Goal: Communication & Community: Share content

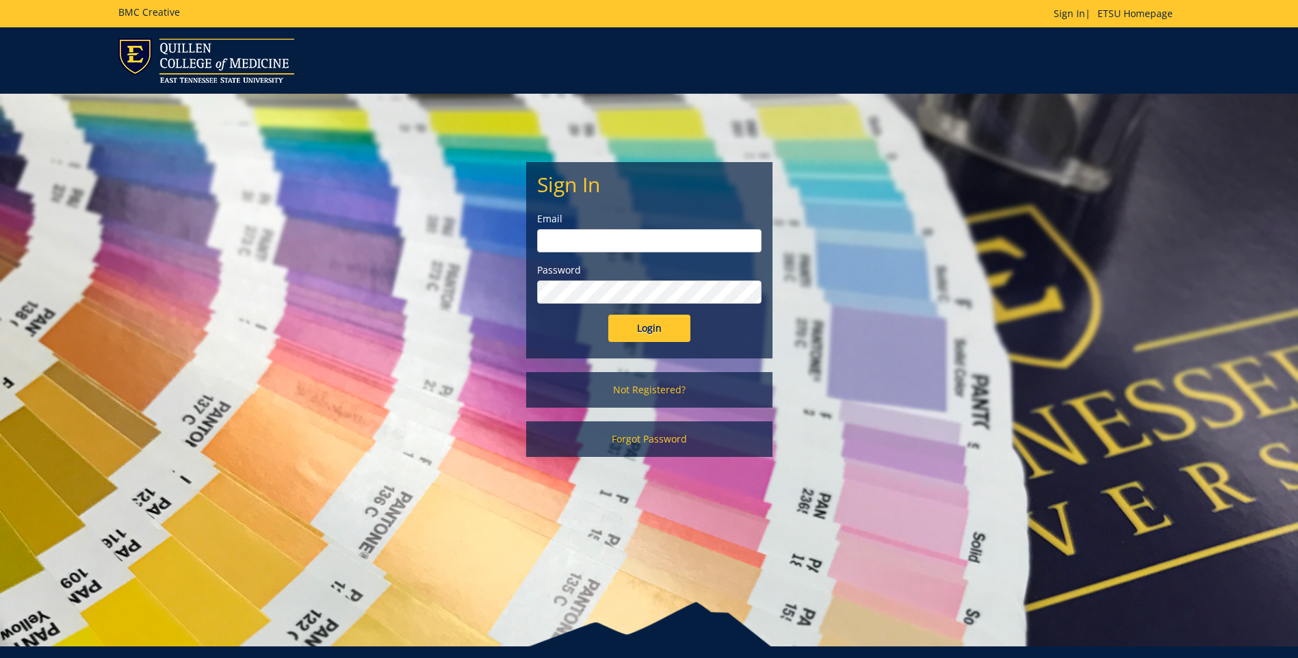
type input "projects@etsu.edu"
click at [688, 335] on input "Login" at bounding box center [649, 328] width 82 height 27
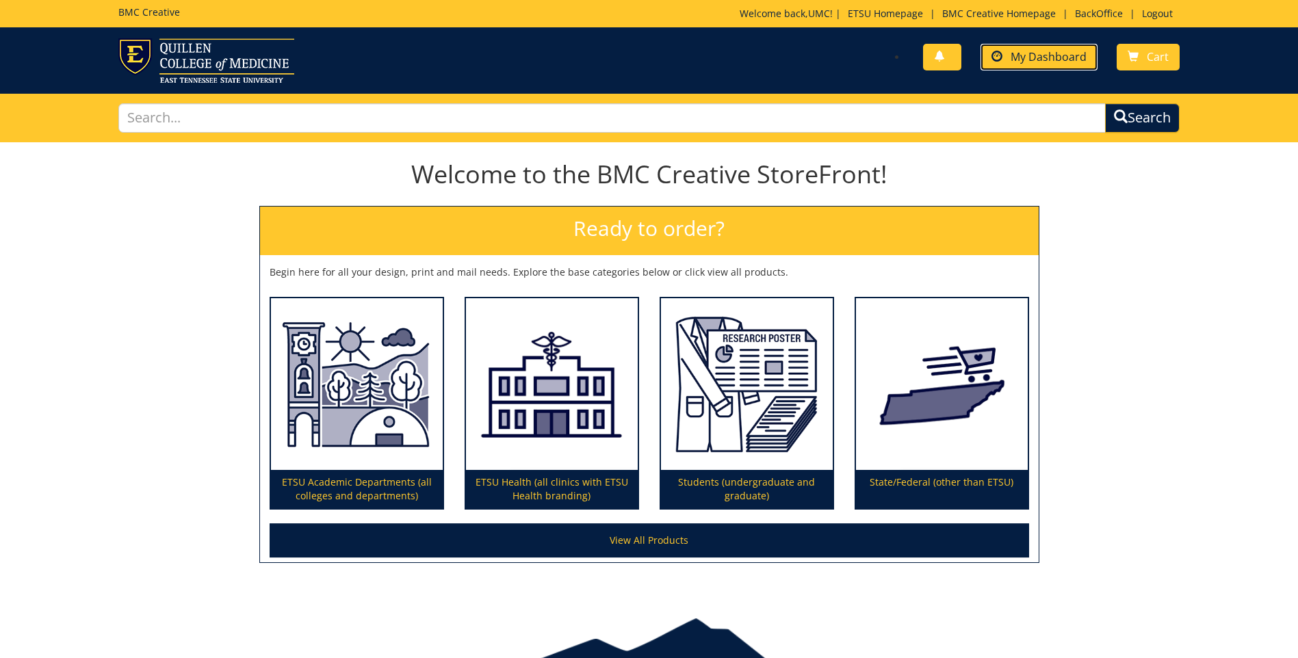
click at [1036, 59] on span "My Dashboard" at bounding box center [1049, 56] width 76 height 15
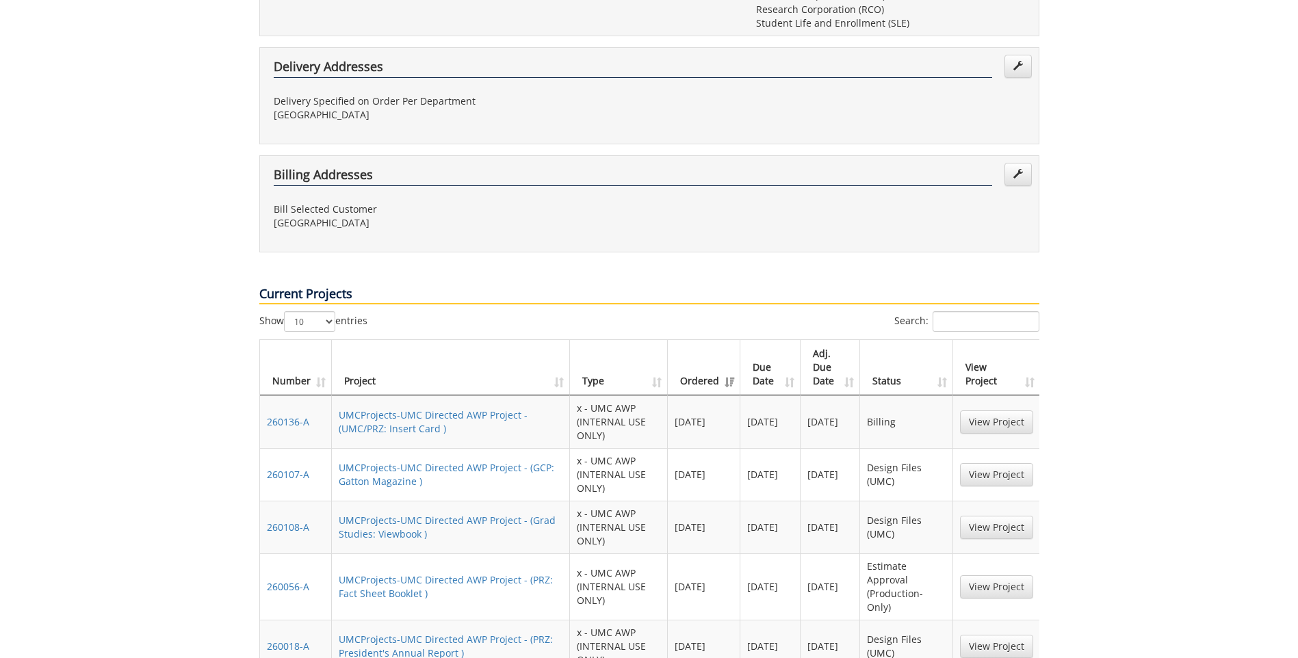
scroll to position [821, 0]
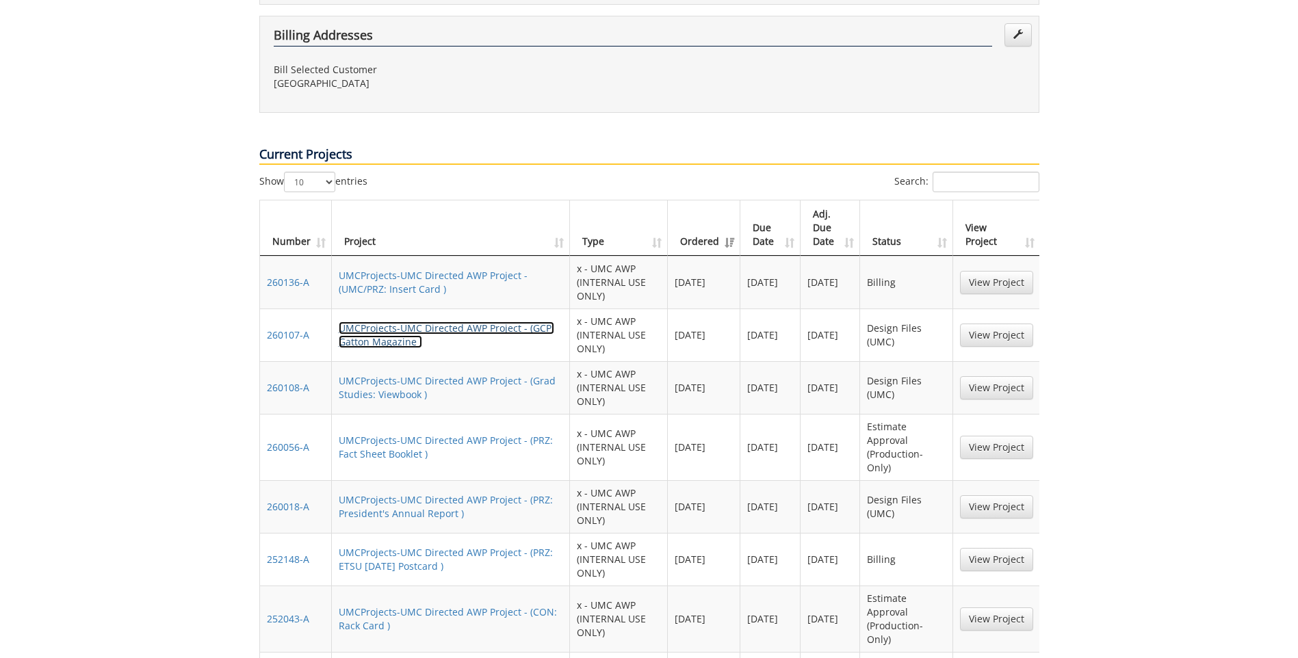
click at [399, 322] on link "UMCProjects-UMC Directed AWP Project - (GCP: Gatton Magazine )" at bounding box center [447, 335] width 216 height 27
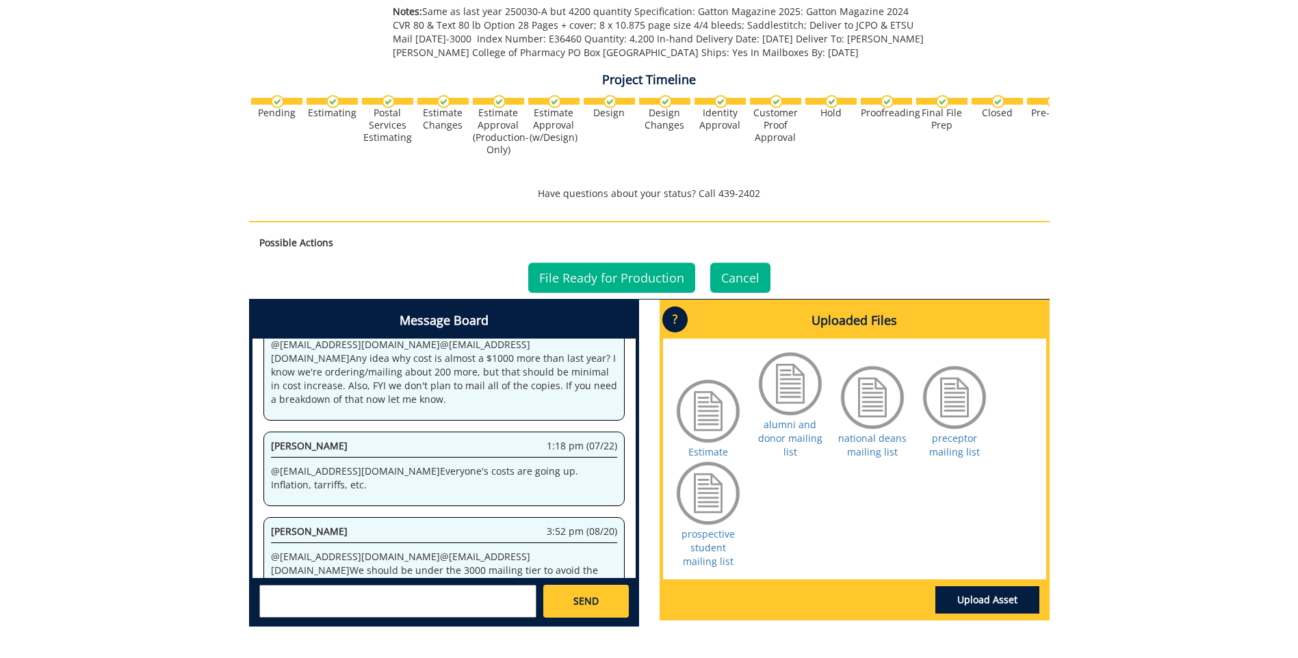
scroll to position [678, 0]
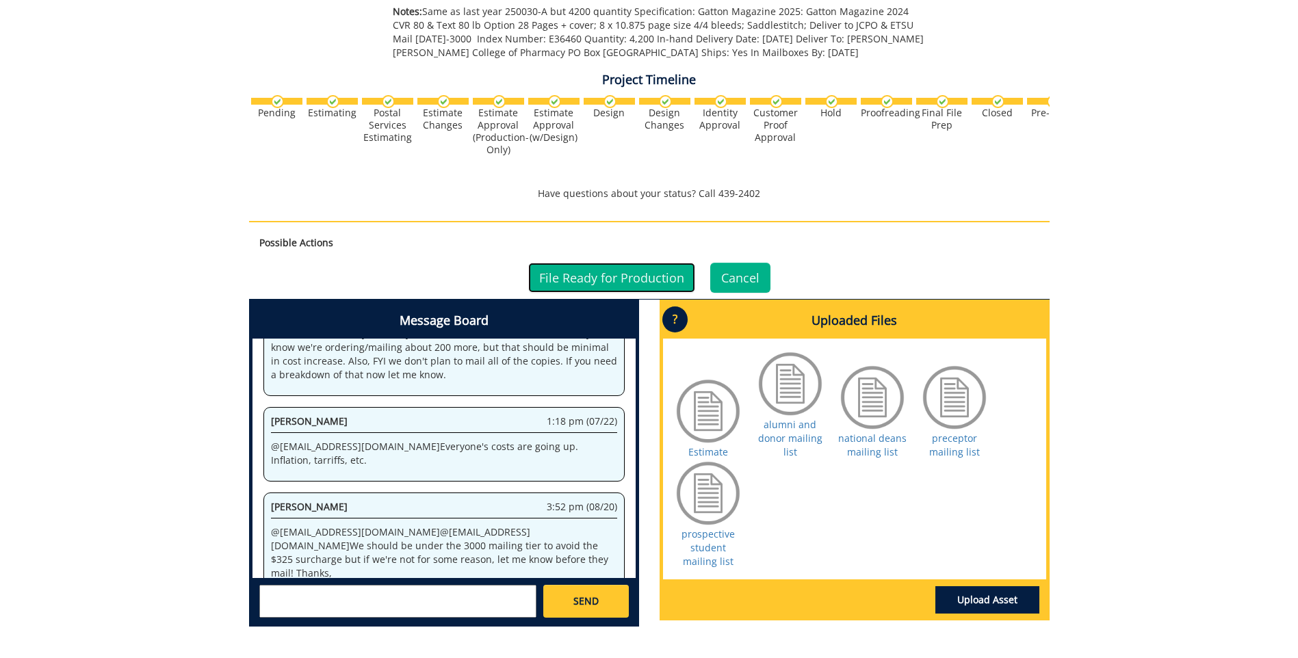
click at [621, 283] on link "File Ready for Production" at bounding box center [611, 278] width 167 height 30
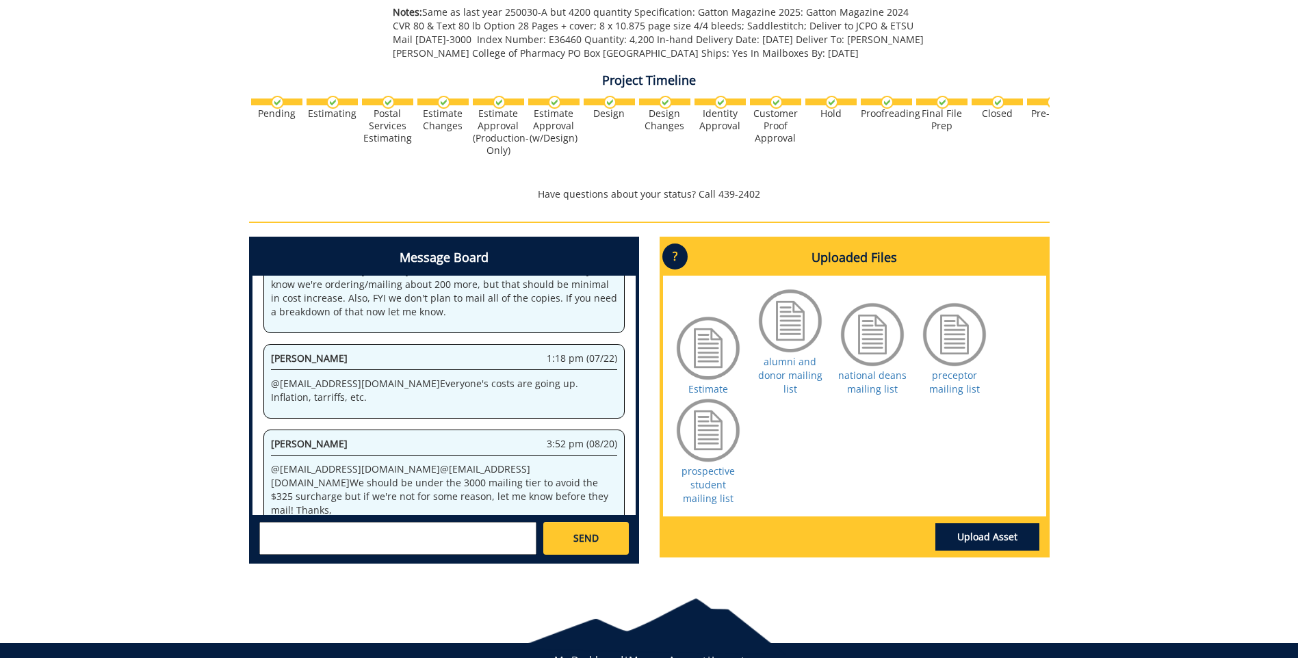
scroll to position [547, 0]
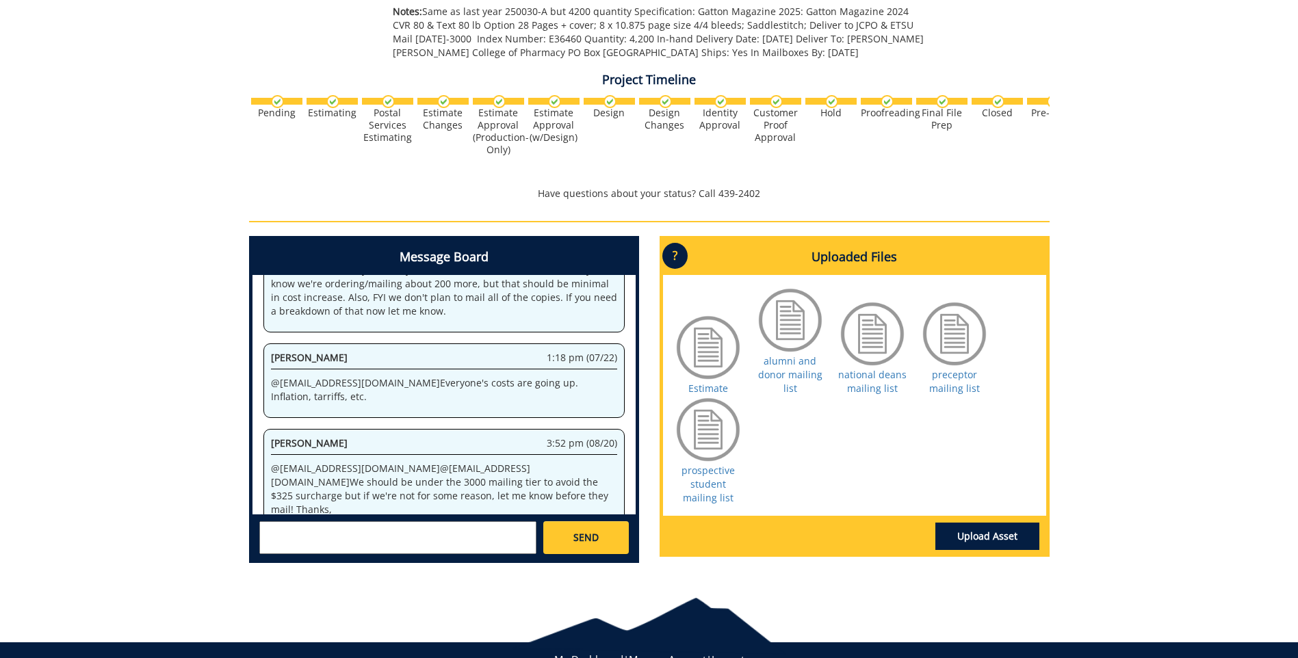
click at [389, 526] on textarea at bounding box center [397, 537] width 277 height 33
paste textarea "[URL][DOMAIN_NAME]"
click at [322, 542] on textarea "Hi @[EMAIL_ADDRESS][DOMAIN_NAME] please see final files here [URL][DOMAIN_NAME]…" at bounding box center [397, 537] width 277 height 33
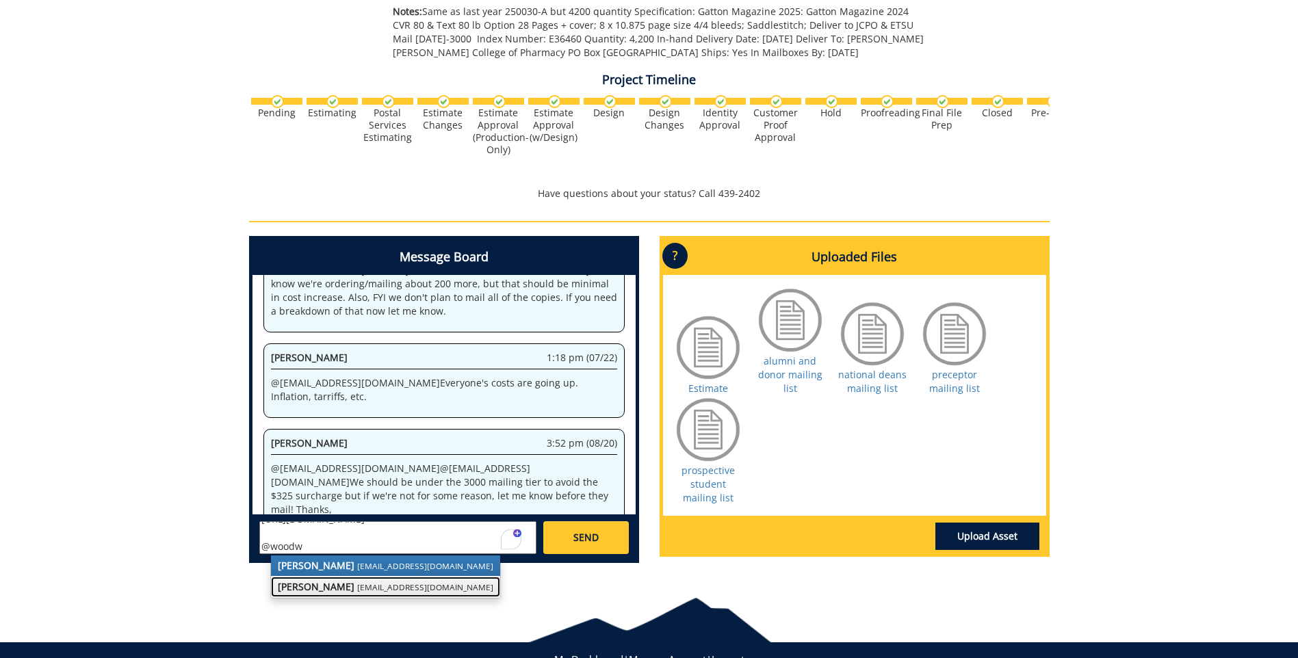
click at [354, 583] on strong "[PERSON_NAME]" at bounding box center [316, 586] width 77 height 13
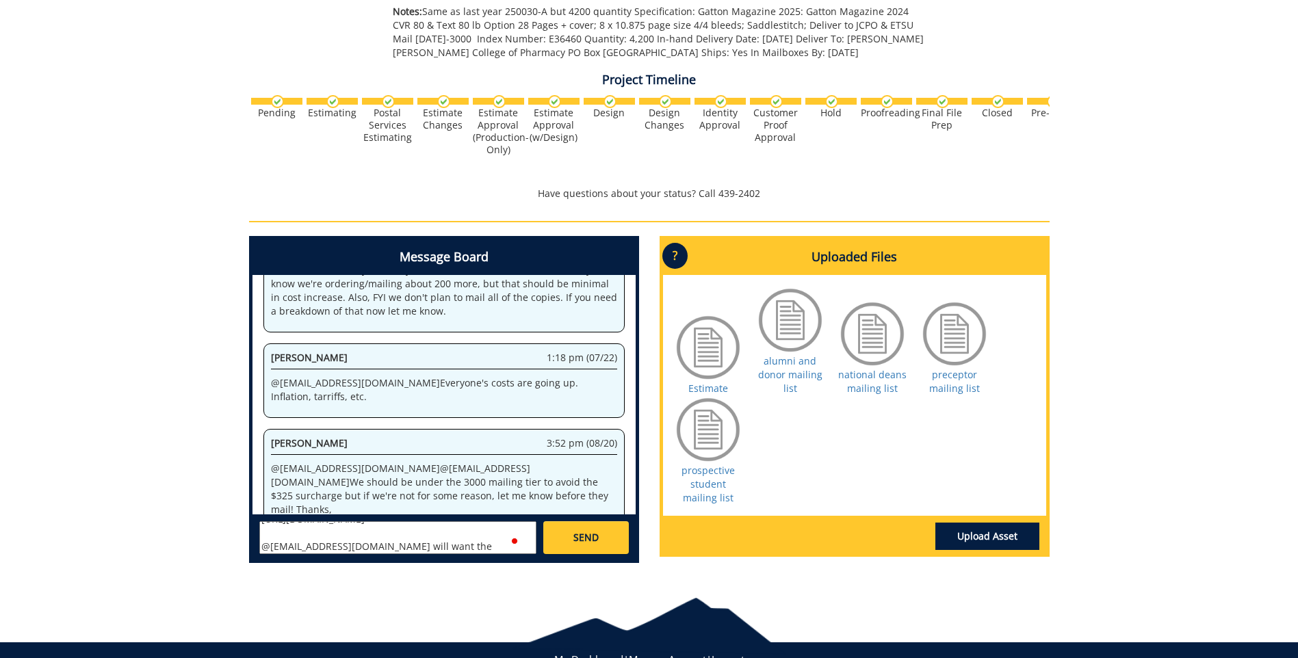
scroll to position [66, 0]
click at [302, 549] on textarea "Hi @[EMAIL_ADDRESS][DOMAIN_NAME] please see final files here [URL][DOMAIN_NAME]…" at bounding box center [397, 537] width 277 height 33
click at [299, 548] on textarea "Hi @[EMAIL_ADDRESS][DOMAIN_NAME] please see final files here [URL][DOMAIN_NAME]…" at bounding box center [397, 537] width 277 height 33
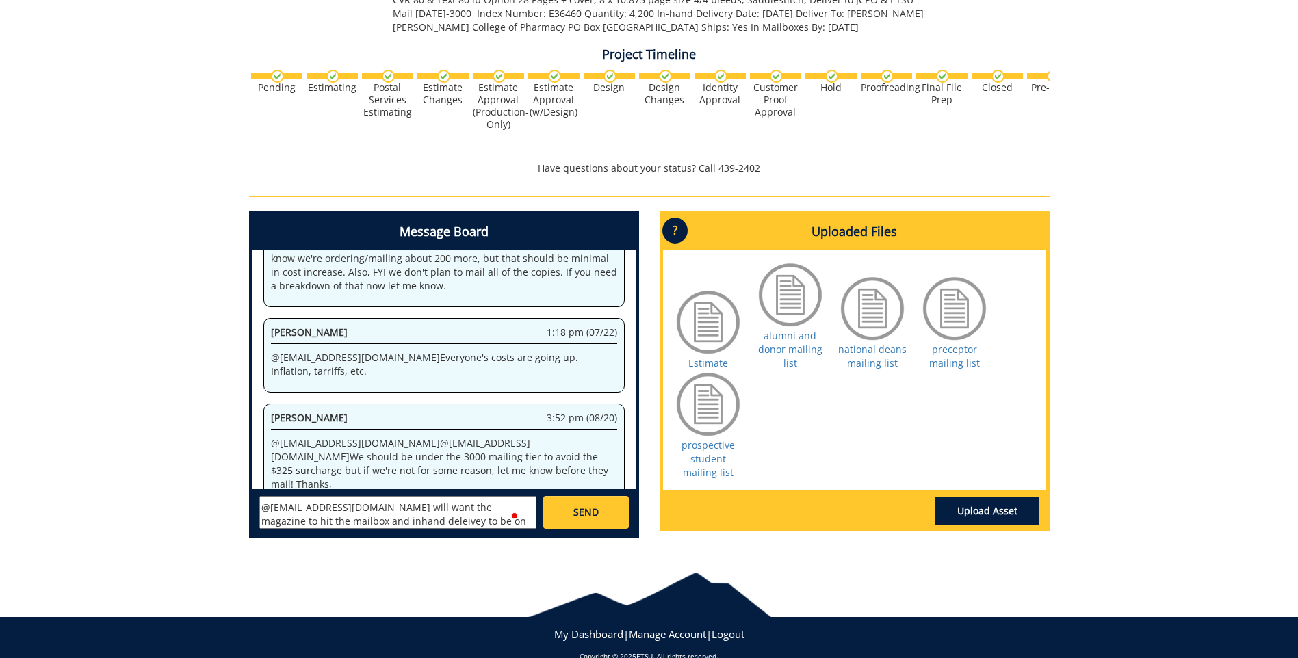
scroll to position [596, 0]
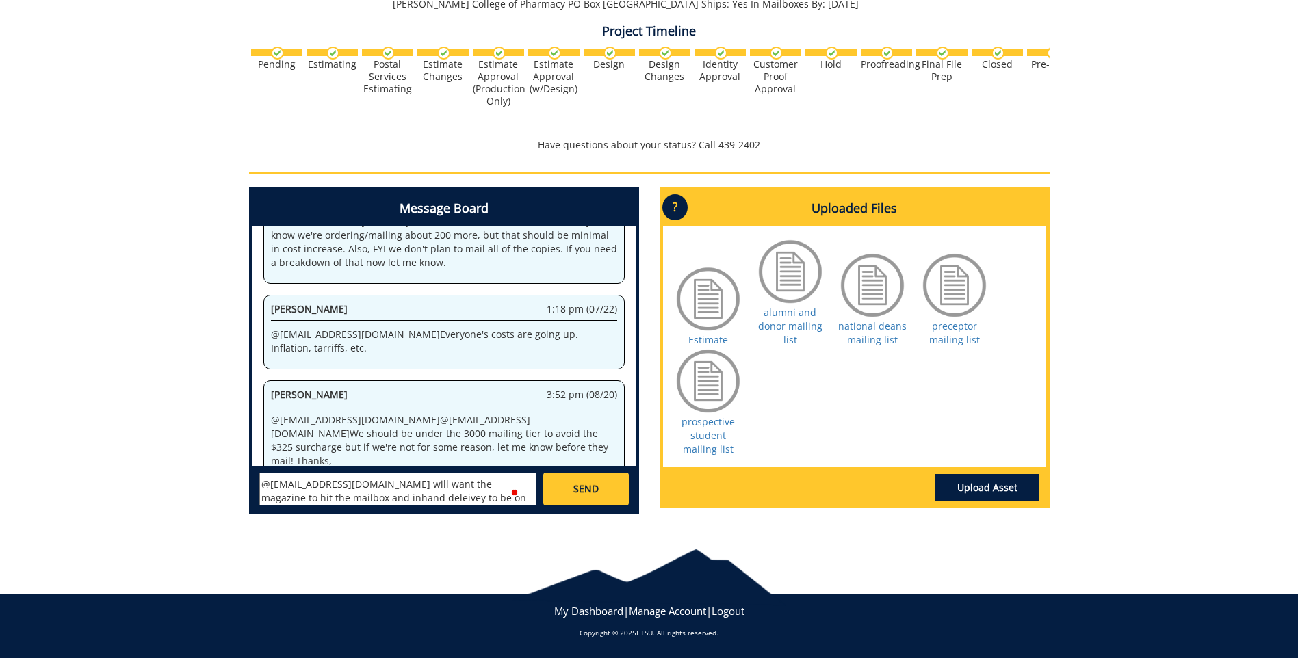
click at [521, 500] on span at bounding box center [515, 493] width 12 height 16
click at [522, 498] on textarea "Hi @[EMAIL_ADDRESS][DOMAIN_NAME] please see final files here [URL][DOMAIN_NAME]…" at bounding box center [397, 489] width 277 height 33
click at [359, 500] on textarea "Hi @[EMAIL_ADDRESS][DOMAIN_NAME] please see final files here [URL][DOMAIN_NAME]…" at bounding box center [397, 489] width 277 height 33
click at [292, 501] on textarea "Hi @[EMAIL_ADDRESS][DOMAIN_NAME] please see final files here [URL][DOMAIN_NAME]…" at bounding box center [397, 489] width 277 height 33
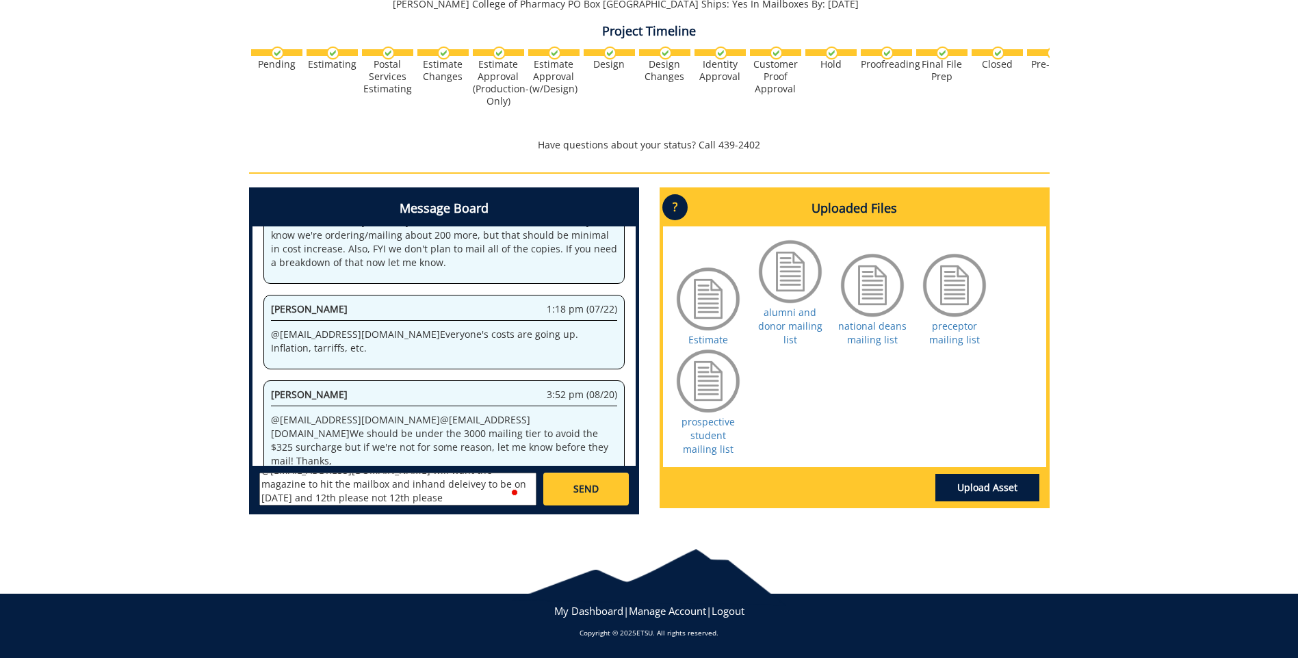
scroll to position [81, 0]
drag, startPoint x: 313, startPoint y: 498, endPoint x: 401, endPoint y: 498, distance: 88.3
click at [401, 498] on textarea "Hi @[EMAIL_ADDRESS][DOMAIN_NAME] please see final files here [URL][DOMAIN_NAME]…" at bounding box center [397, 489] width 277 height 33
click at [364, 482] on textarea "Hi @[EMAIL_ADDRESS][DOMAIN_NAME] please see final files here [URL][DOMAIN_NAME]…" at bounding box center [397, 489] width 277 height 33
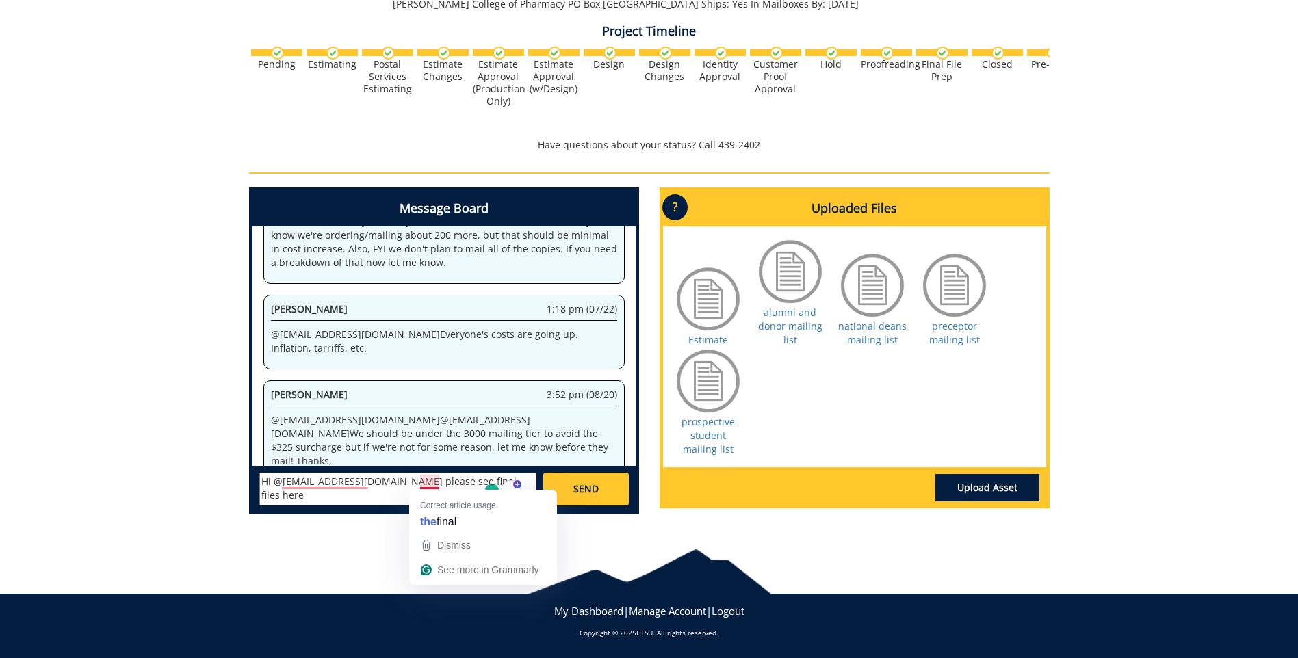
click at [433, 487] on textarea "Hi @[EMAIL_ADDRESS][DOMAIN_NAME] please see final files here [URL][DOMAIN_NAME]…" at bounding box center [397, 489] width 277 height 33
type textarea "Hi @[EMAIL_ADDRESS][DOMAIN_NAME] please see the final files here [URL][DOMAIN_N…"
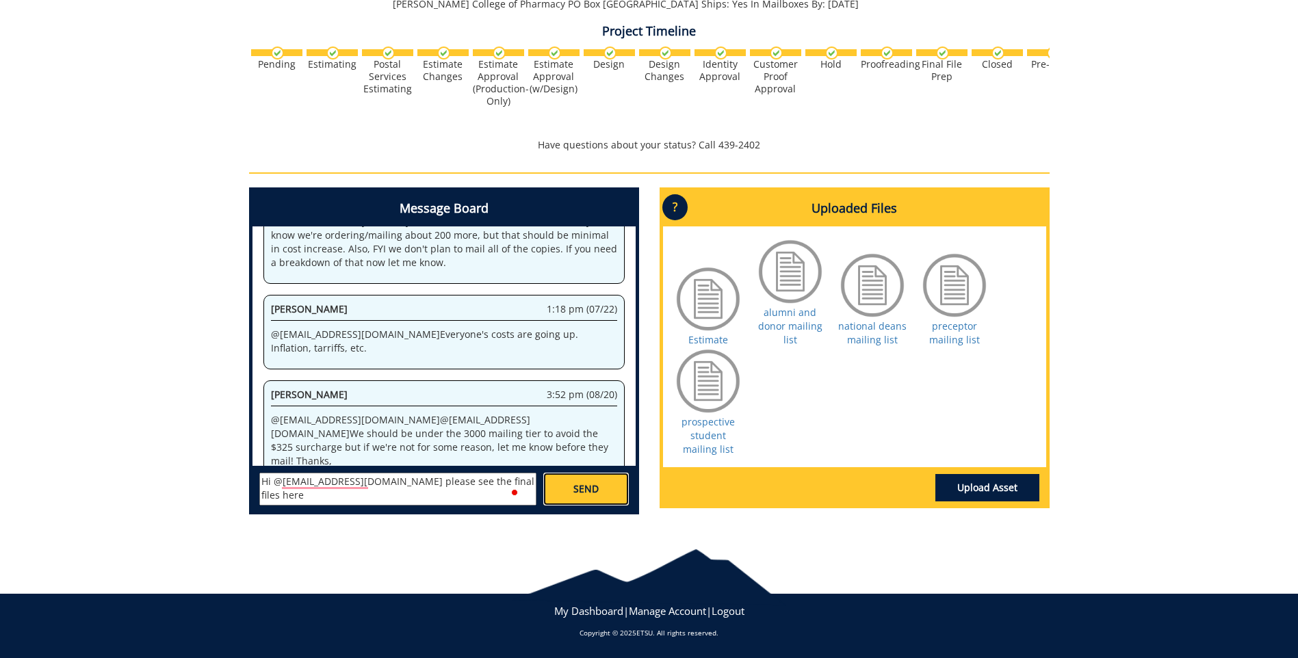
click at [582, 485] on span "SEND" at bounding box center [585, 489] width 25 height 14
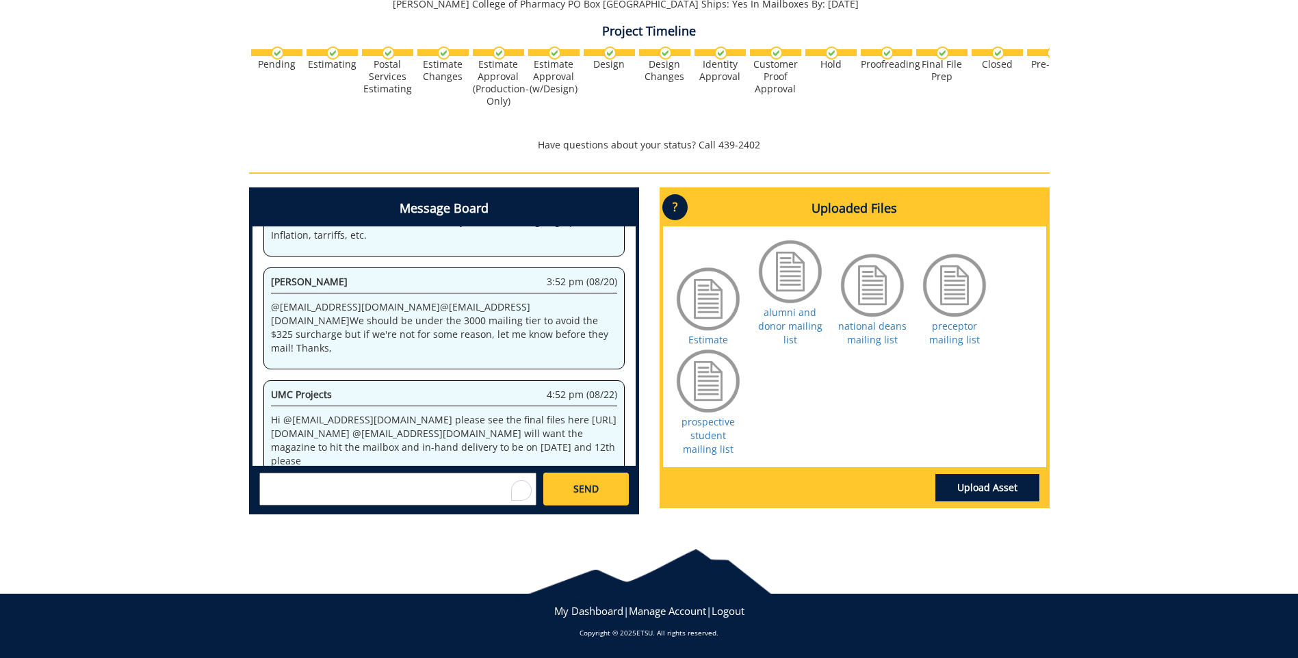
click at [354, 480] on textarea "To enrich screen reader interactions, please activate Accessibility in Grammarl…" at bounding box center [397, 489] width 277 height 33
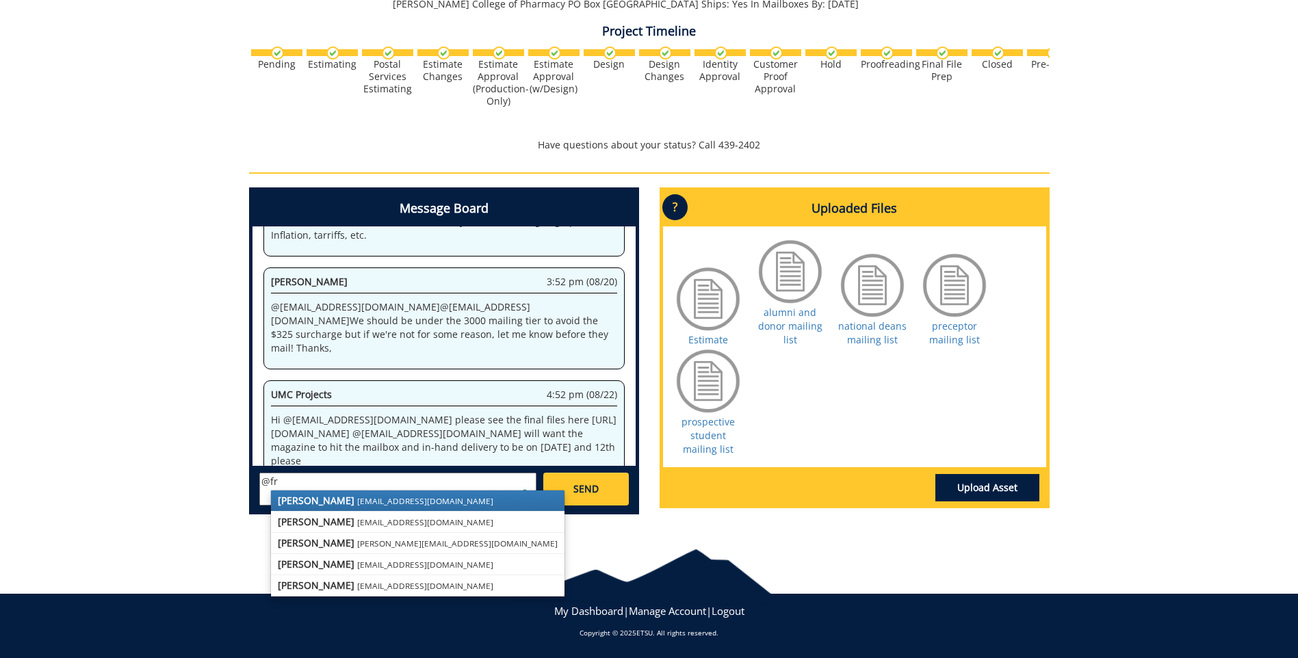
click at [357, 498] on small "[EMAIL_ADDRESS][DOMAIN_NAME]" at bounding box center [425, 500] width 136 height 11
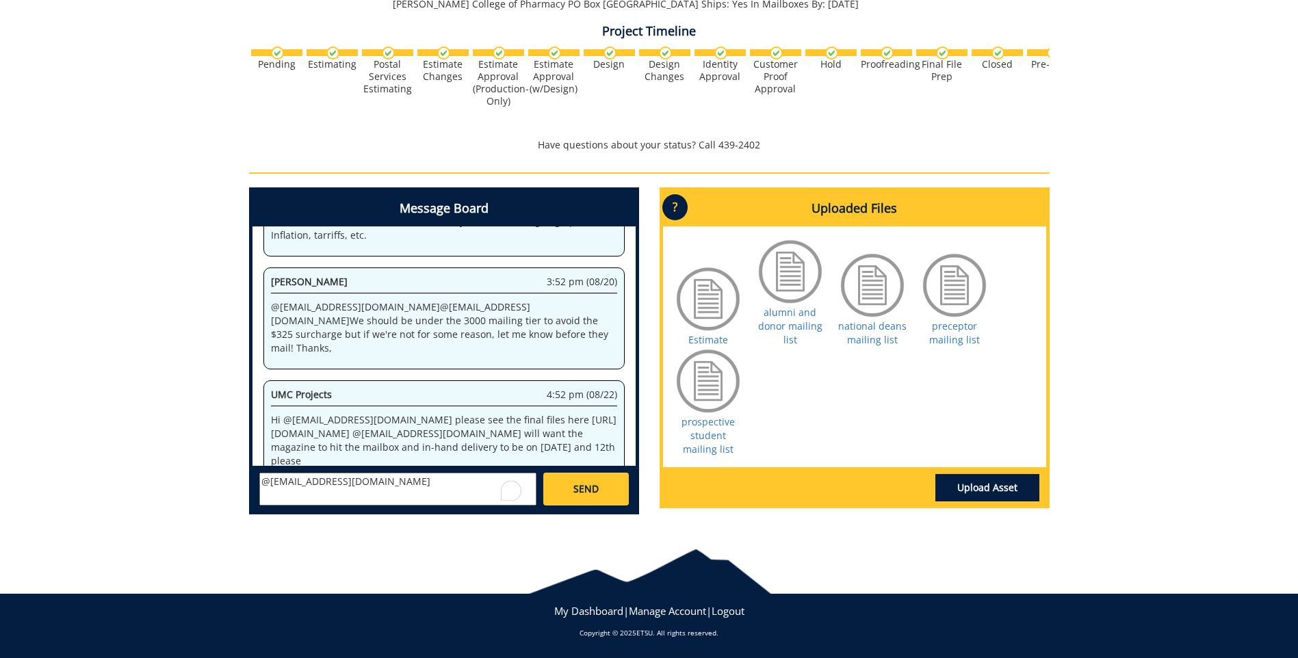
scroll to position [2830, 0]
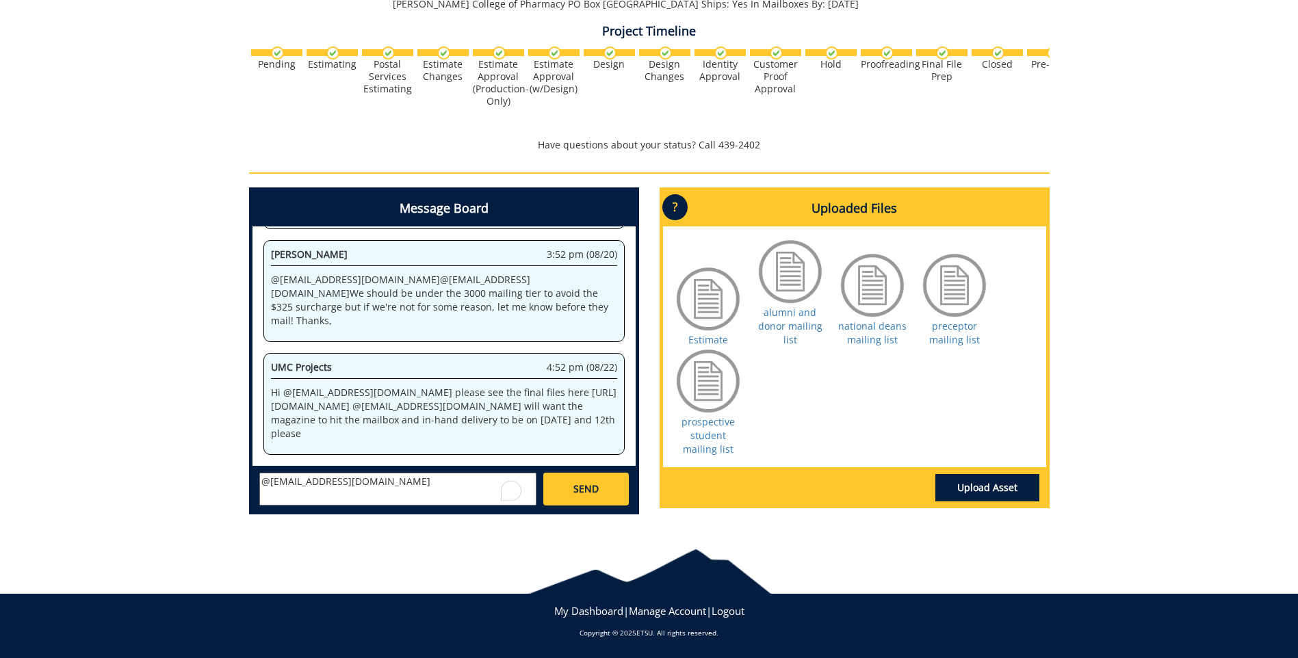
paste textarea "In-hand Delivery Date: [DATE]"
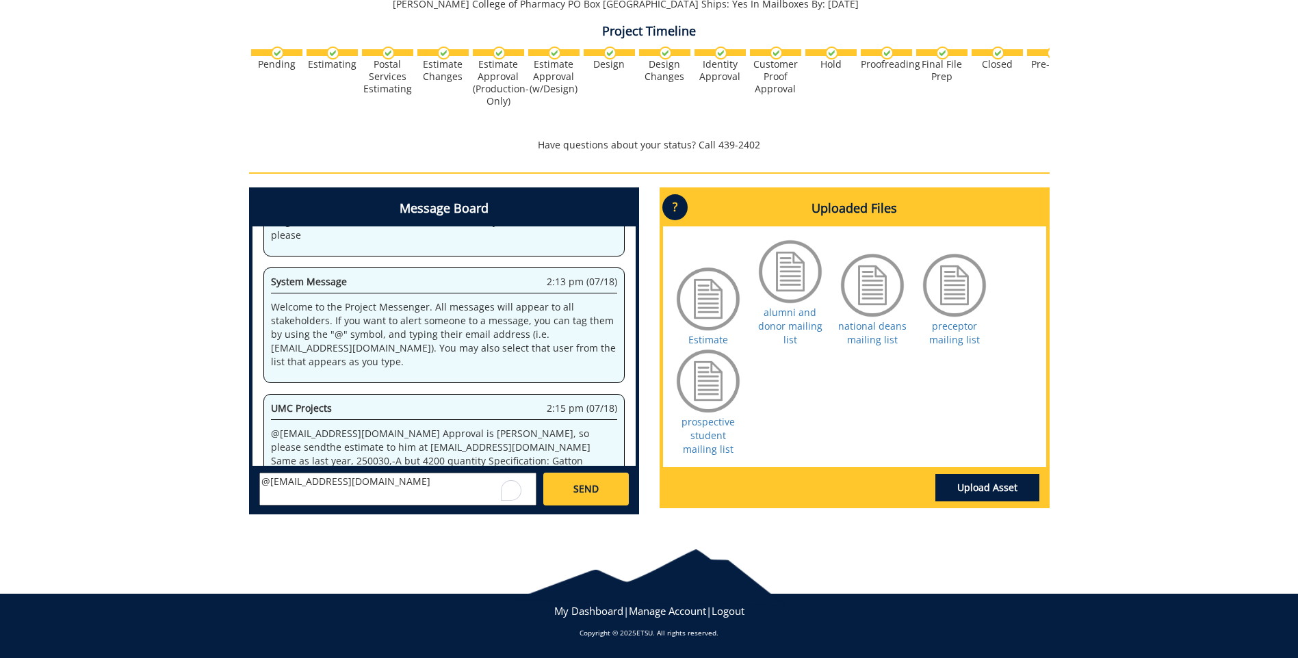
scroll to position [0, 0]
click at [310, 496] on textarea "@[EMAIL_ADDRESS][DOMAIN_NAME]" at bounding box center [397, 489] width 277 height 33
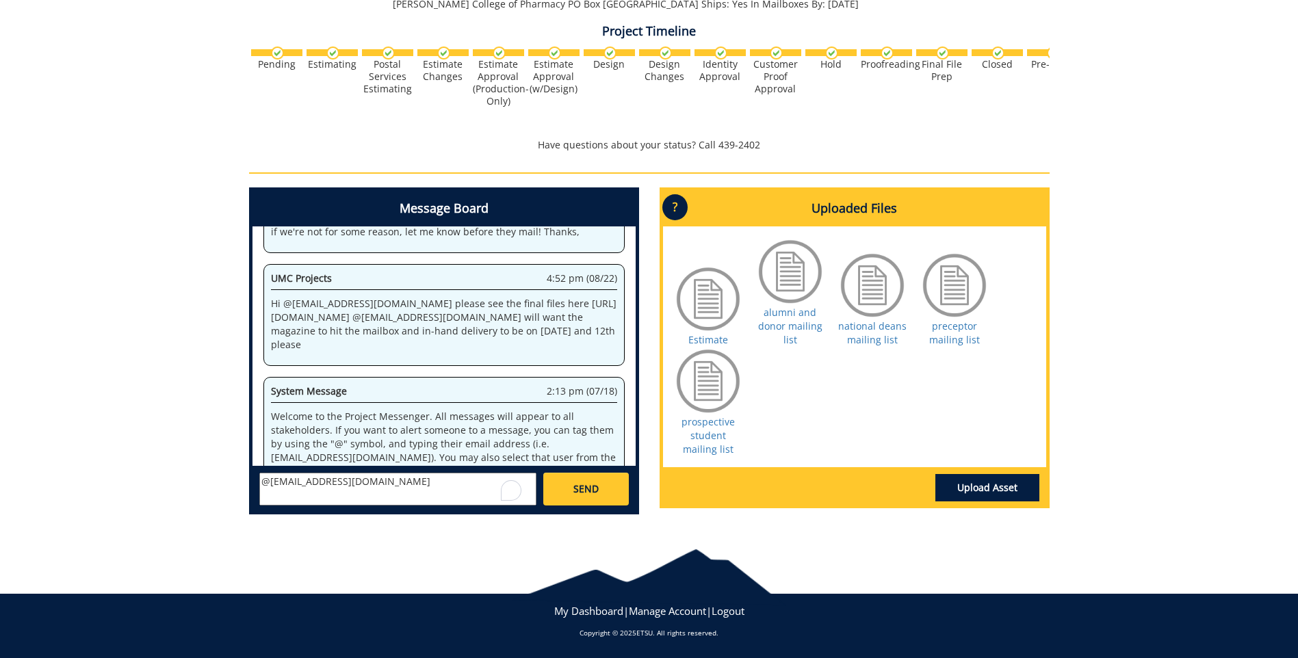
scroll to position [37498, 0]
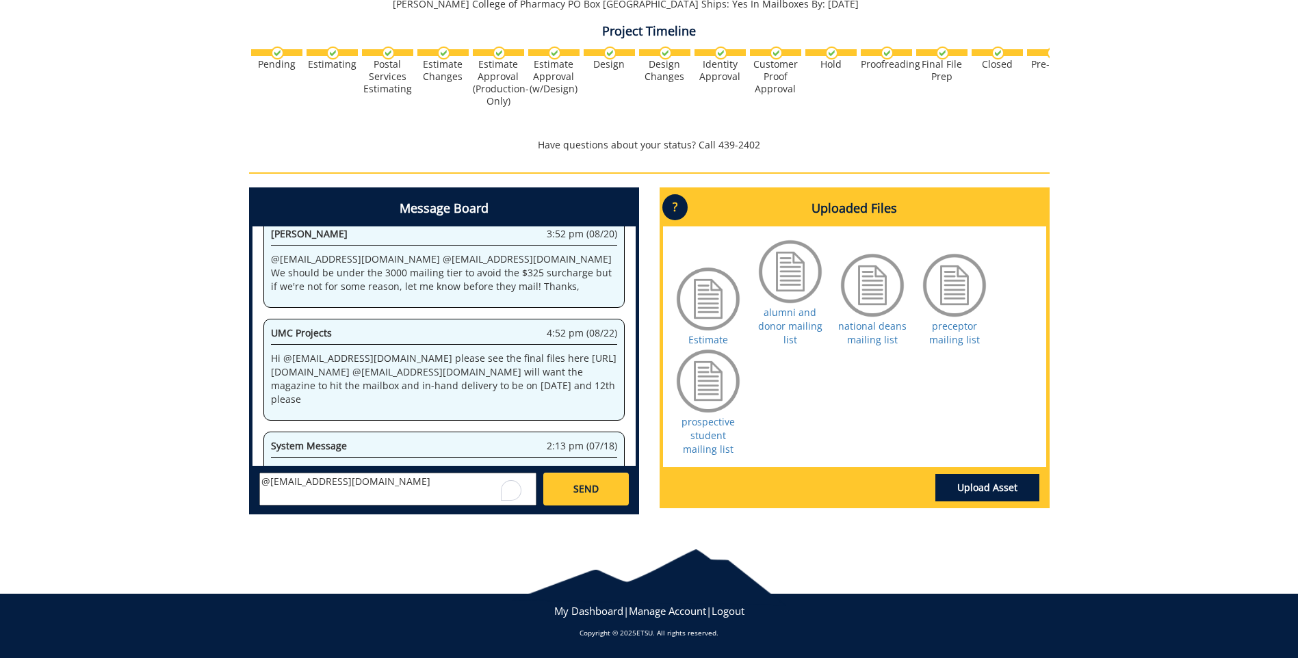
click at [318, 497] on textarea "@[EMAIL_ADDRESS][DOMAIN_NAME]" at bounding box center [397, 489] width 277 height 33
paste textarea "[URL][DOMAIN_NAME]"
type textarea "@[EMAIL_ADDRESS][DOMAIN_NAME] [URL][DOMAIN_NAME]"
click at [602, 491] on link "SEND" at bounding box center [585, 489] width 85 height 33
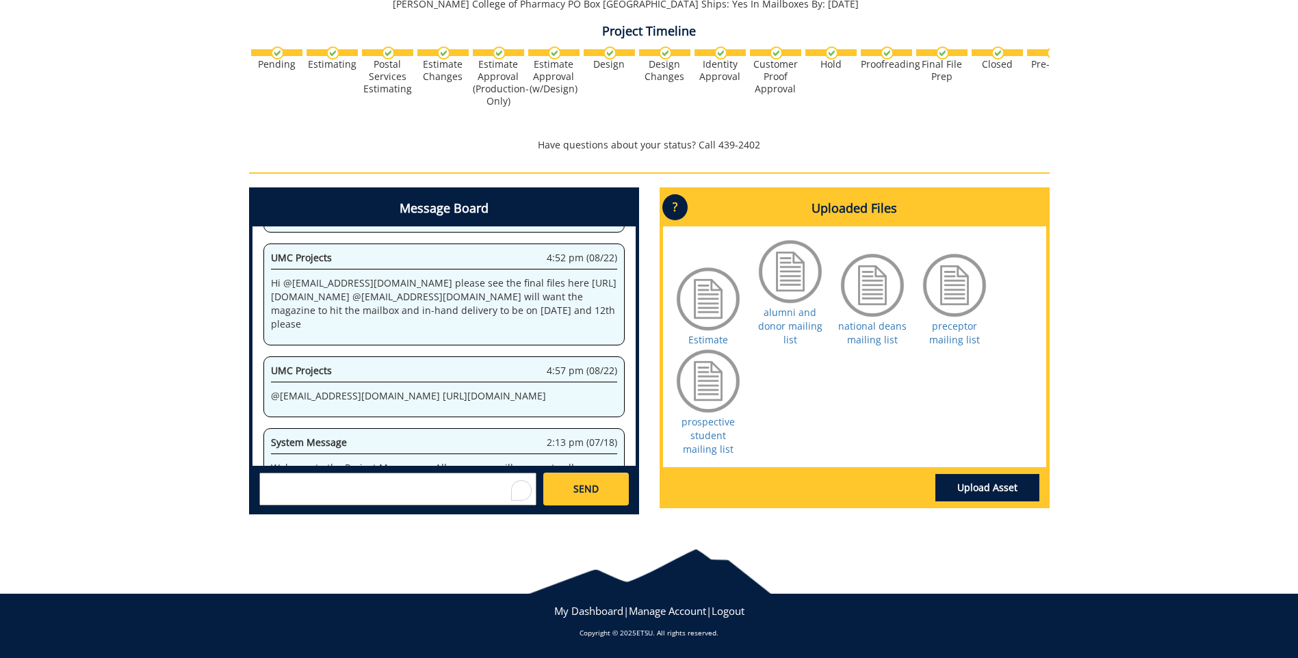
scroll to position [45234, 0]
